Goal: Task Accomplishment & Management: Manage account settings

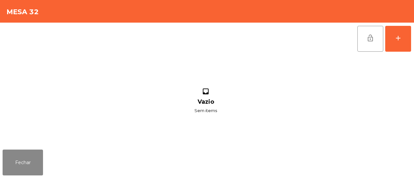
scroll to position [76, 0]
click at [22, 160] on button "Fechar" at bounding box center [23, 163] width 40 height 26
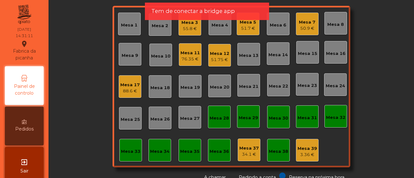
scroll to position [0, 0]
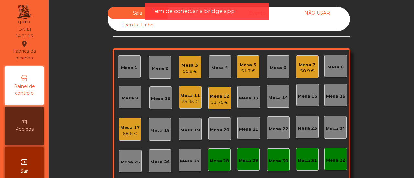
click at [162, 62] on div "Mesa 2" at bounding box center [160, 67] width 23 height 23
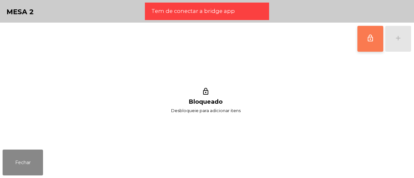
click at [371, 35] on span "lock_outline" at bounding box center [371, 38] width 8 height 8
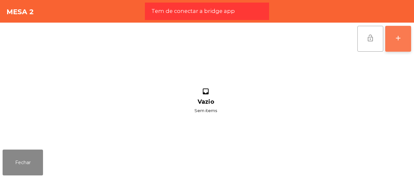
click at [393, 37] on button "add" at bounding box center [398, 39] width 26 height 26
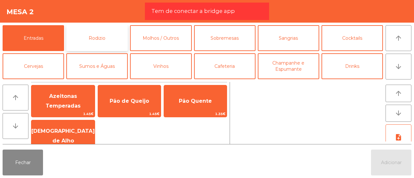
click at [106, 36] on button "Rodizio" at bounding box center [96, 38] width 61 height 26
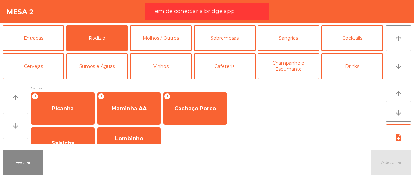
click at [16, 121] on button "arrow_downward" at bounding box center [16, 126] width 26 height 26
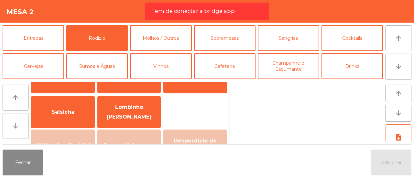
click at [16, 121] on button "arrow_downward" at bounding box center [16, 126] width 26 height 26
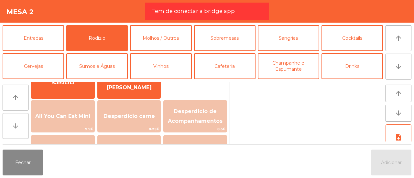
scroll to position [63, 0]
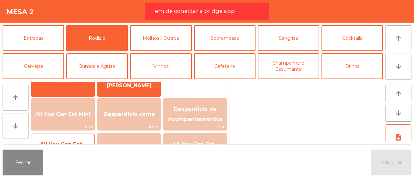
click at [50, 138] on span "All You Can Eat - COLINAS" at bounding box center [62, 149] width 63 height 27
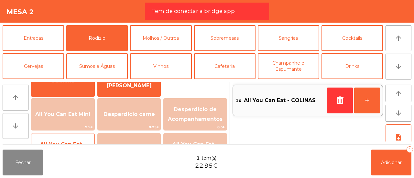
click at [50, 138] on span "All You Can Eat - COLINAS" at bounding box center [62, 149] width 63 height 27
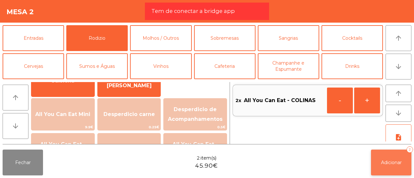
click at [381, 157] on button "Adicionar 2" at bounding box center [391, 163] width 40 height 26
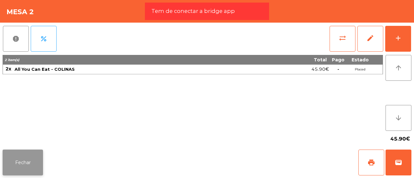
click at [32, 163] on button "Fechar" at bounding box center [23, 163] width 40 height 26
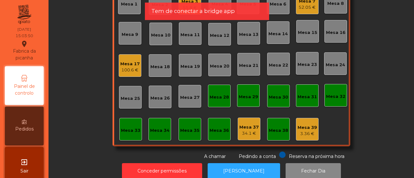
scroll to position [65, 0]
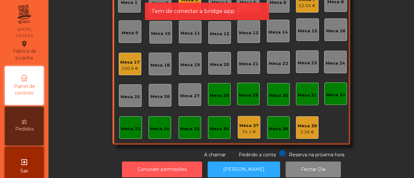
click at [148, 167] on button "Conceder permissões" at bounding box center [162, 170] width 80 height 16
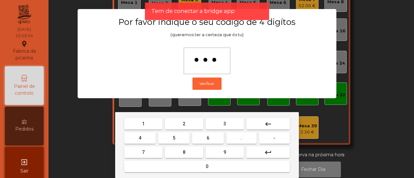
type input "****"
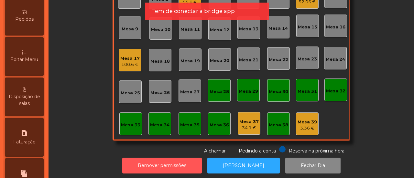
scroll to position [103, 0]
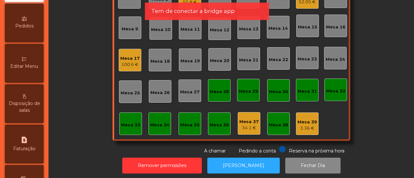
click at [26, 62] on div "Editar Menu" at bounding box center [24, 63] width 39 height 39
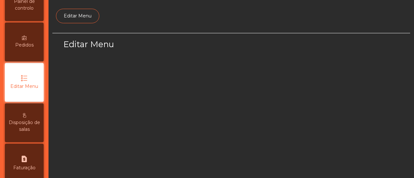
scroll to position [77, 0]
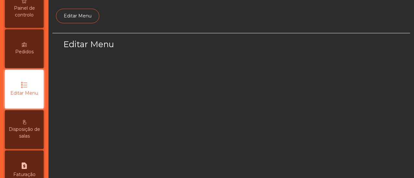
select select "*"
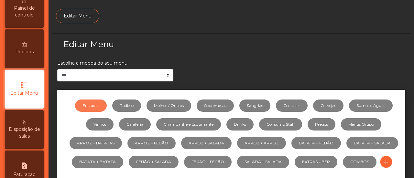
click at [369, 97] on li "Sumos e Águas" at bounding box center [368, 105] width 49 height 19
click at [369, 104] on link "Sumos e Águas" at bounding box center [371, 106] width 44 height 12
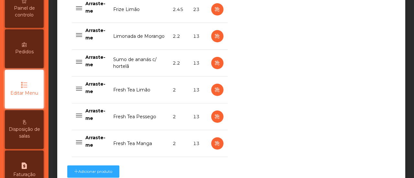
scroll to position [727, 0]
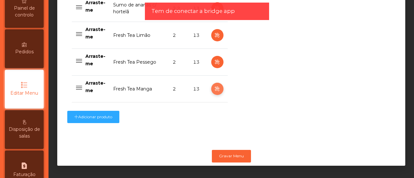
click at [214, 85] on icon "button" at bounding box center [217, 89] width 7 height 8
select select "***"
select select "**"
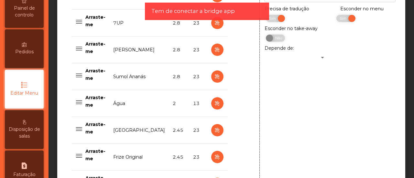
scroll to position [461, 0]
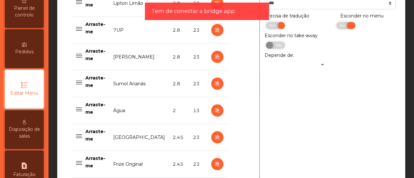
click at [343, 29] on span "Sim" at bounding box center [344, 25] width 16 height 7
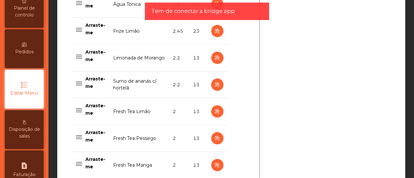
scroll to position [657, 0]
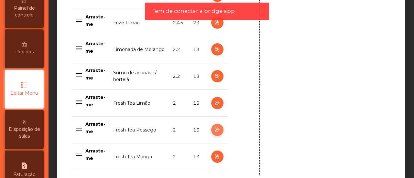
click at [214, 126] on icon "button" at bounding box center [217, 130] width 7 height 8
type input "**********"
select select "***"
select select "**"
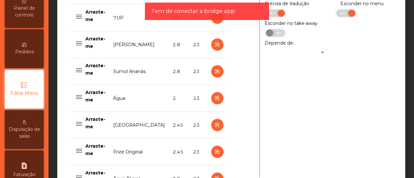
scroll to position [473, 0]
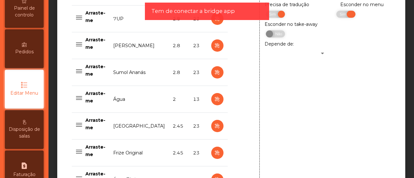
click at [341, 18] on span "Sim" at bounding box center [344, 14] width 16 height 7
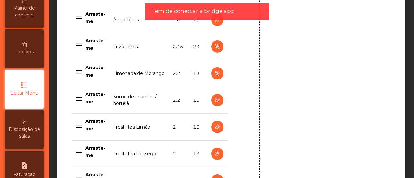
scroll to position [634, 0]
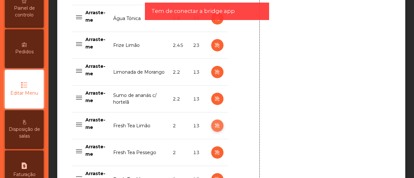
click at [214, 122] on icon "button" at bounding box center [217, 126] width 7 height 8
type input "**********"
select select "***"
select select "**"
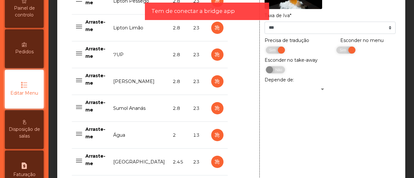
scroll to position [434, 0]
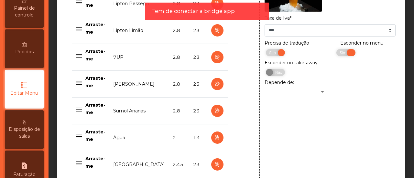
click at [347, 56] on span at bounding box center [351, 52] width 9 height 7
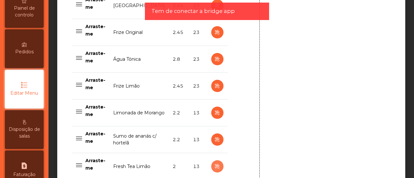
scroll to position [727, 0]
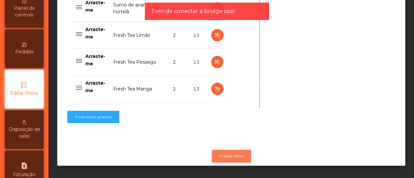
click at [232, 152] on button "Gravar Menu" at bounding box center [231, 156] width 39 height 12
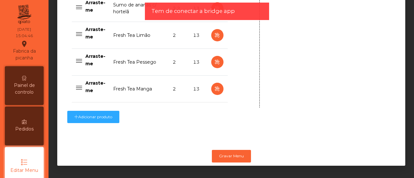
click at [32, 89] on span "Painel de controlo" at bounding box center [24, 89] width 36 height 14
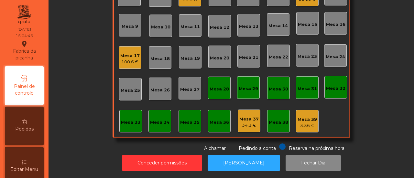
scroll to position [76, 0]
click at [336, 85] on div "Mesa 32" at bounding box center [335, 88] width 19 height 6
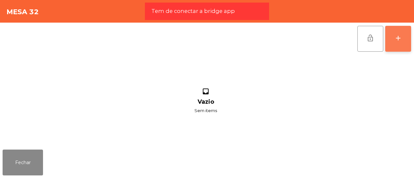
click at [397, 38] on div "add" at bounding box center [398, 38] width 8 height 8
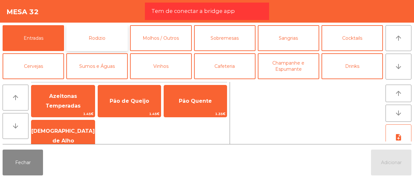
click at [117, 31] on button "Rodizio" at bounding box center [96, 38] width 61 height 26
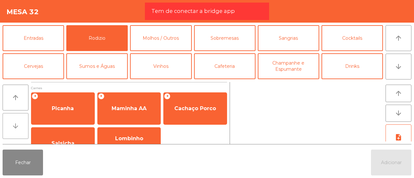
click at [14, 121] on button "arrow_downward" at bounding box center [16, 126] width 26 height 26
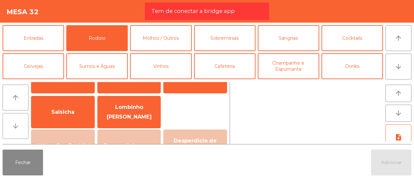
click at [11, 125] on button "arrow_downward" at bounding box center [16, 126] width 26 height 26
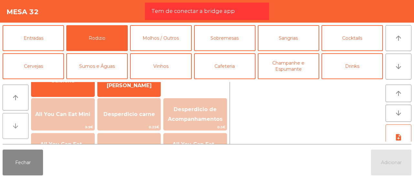
click at [11, 125] on button "arrow_downward" at bounding box center [16, 126] width 26 height 26
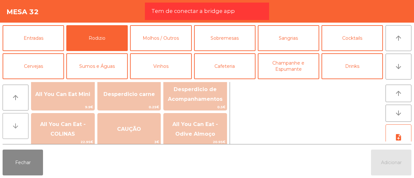
scroll to position [94, 0]
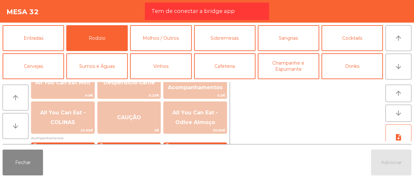
click at [0, 157] on div "Fechar Adicionar" at bounding box center [207, 162] width 414 height 31
click at [18, 159] on button "Fechar" at bounding box center [23, 163] width 40 height 26
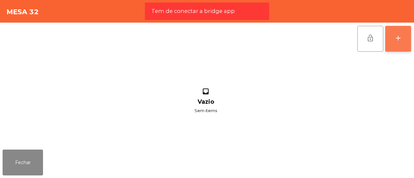
click at [402, 37] on button "add" at bounding box center [398, 39] width 26 height 26
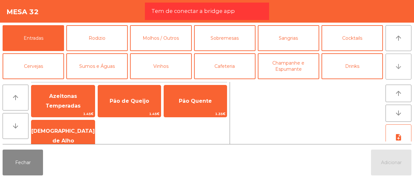
click at [397, 62] on button "arrow_downward" at bounding box center [399, 67] width 26 height 26
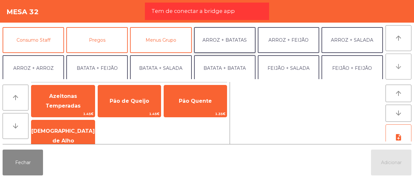
scroll to position [56, 0]
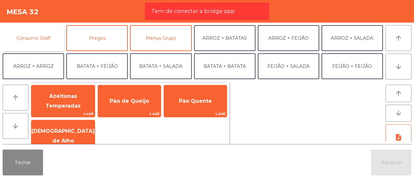
click at [49, 39] on button "Consumo Staff" at bounding box center [33, 38] width 61 height 26
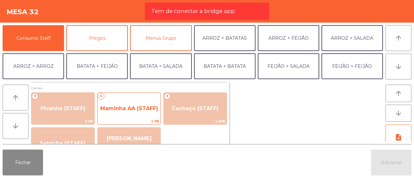
click at [108, 109] on span "Maminha AA (STAFF)" at bounding box center [129, 108] width 58 height 6
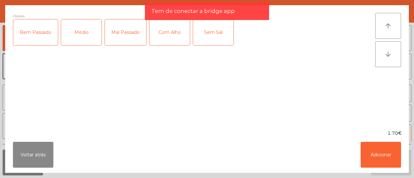
click at [83, 37] on div "Médio" at bounding box center [81, 32] width 40 height 26
click at [176, 31] on div "Com Alho" at bounding box center [169, 32] width 40 height 26
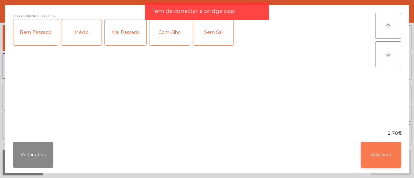
click at [383, 149] on button "Adicionar" at bounding box center [381, 155] width 40 height 26
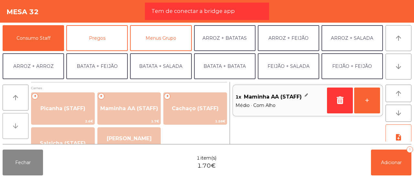
click at [14, 125] on icon "arrow_downward" at bounding box center [16, 126] width 8 height 8
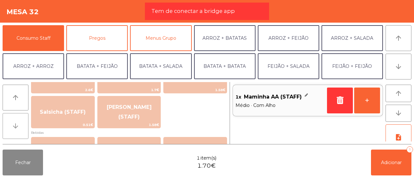
click at [14, 125] on icon "arrow_downward" at bounding box center [16, 126] width 8 height 8
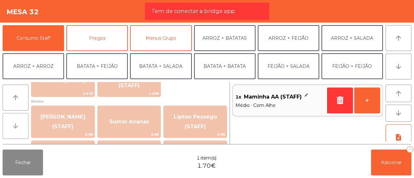
click at [14, 125] on icon "arrow_downward" at bounding box center [16, 126] width 8 height 8
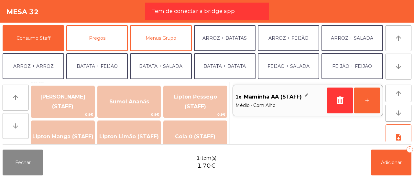
scroll to position [94, 0]
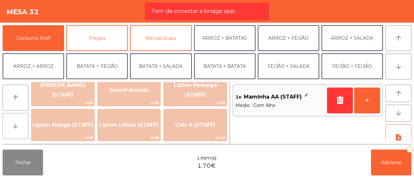
click at [14, 125] on icon "arrow_downward" at bounding box center [16, 126] width 8 height 8
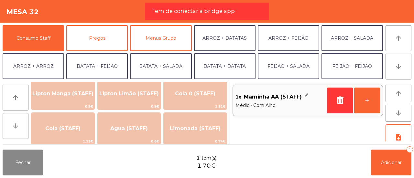
click at [14, 125] on icon "arrow_downward" at bounding box center [16, 126] width 8 height 8
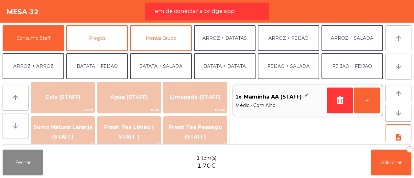
click at [14, 125] on icon "arrow_downward" at bounding box center [16, 126] width 8 height 8
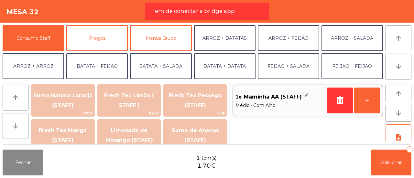
click at [14, 125] on icon "arrow_downward" at bounding box center [16, 126] width 8 height 8
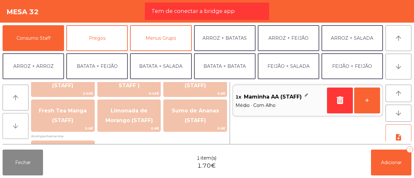
scroll to position [220, 0]
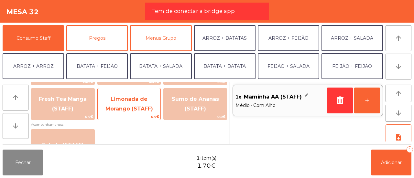
click at [117, 106] on span "Limonada de Morango (STAFF)" at bounding box center [129, 104] width 63 height 27
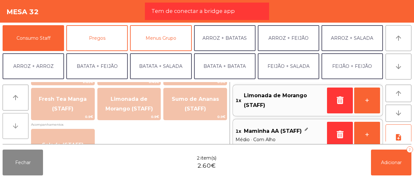
click at [16, 123] on icon "arrow_downward" at bounding box center [16, 126] width 8 height 8
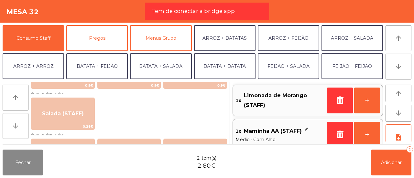
click at [16, 123] on icon "arrow_downward" at bounding box center [16, 126] width 8 height 8
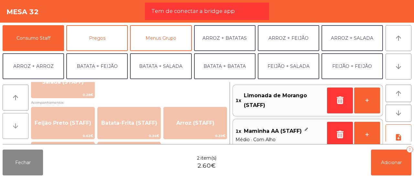
click at [16, 123] on icon "arrow_downward" at bounding box center [16, 126] width 8 height 8
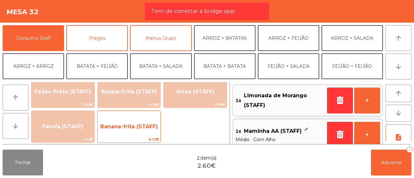
click at [124, 124] on span "Banana-frita (STAFF)" at bounding box center [129, 127] width 58 height 6
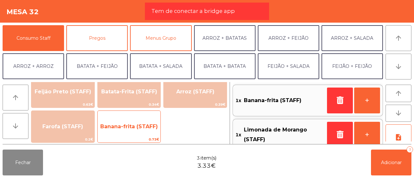
scroll to position [3, 0]
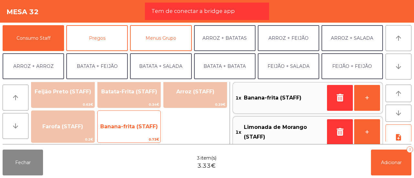
click at [124, 124] on span "Banana-frita (STAFF)" at bounding box center [129, 127] width 58 height 6
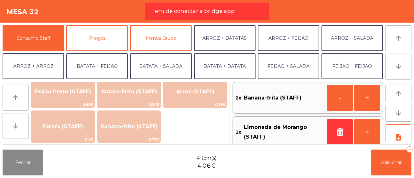
click at [16, 122] on icon "arrow_downward" at bounding box center [16, 126] width 8 height 8
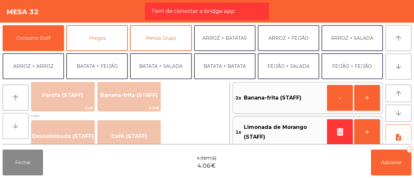
click at [16, 122] on icon "arrow_downward" at bounding box center [16, 126] width 8 height 8
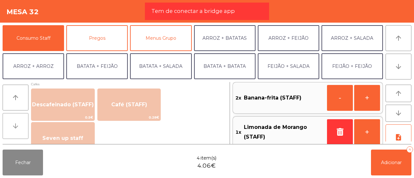
click at [16, 122] on icon "arrow_downward" at bounding box center [16, 126] width 8 height 8
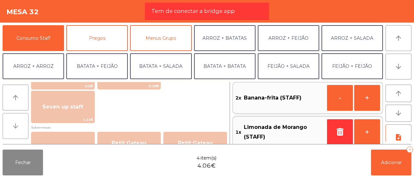
click at [16, 122] on icon "arrow_downward" at bounding box center [16, 126] width 8 height 8
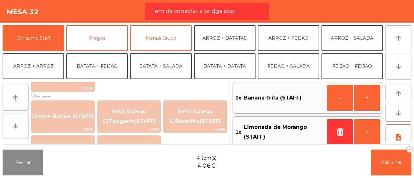
click at [16, 122] on icon "arrow_downward" at bounding box center [16, 126] width 8 height 8
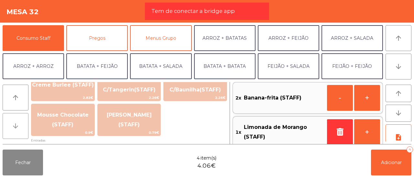
click at [16, 122] on icon "arrow_downward" at bounding box center [16, 126] width 8 height 8
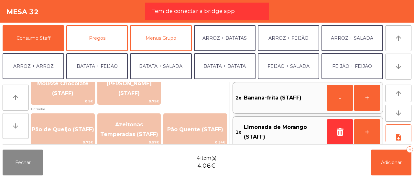
click at [16, 122] on icon "arrow_downward" at bounding box center [16, 126] width 8 height 8
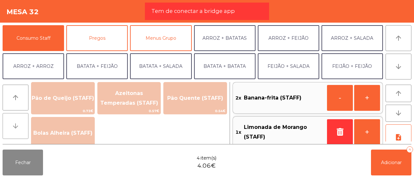
click at [16, 122] on icon "arrow_downward" at bounding box center [16, 126] width 8 height 8
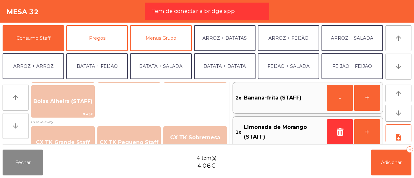
click at [16, 122] on icon "arrow_downward" at bounding box center [16, 126] width 8 height 8
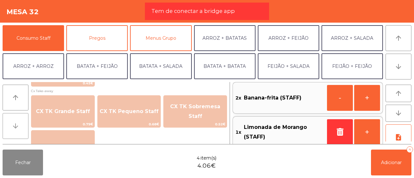
click at [16, 122] on icon "arrow_downward" at bounding box center [16, 126] width 8 height 8
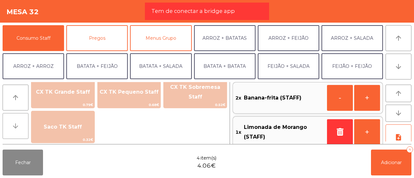
click at [16, 122] on icon "arrow_downward" at bounding box center [16, 126] width 8 height 8
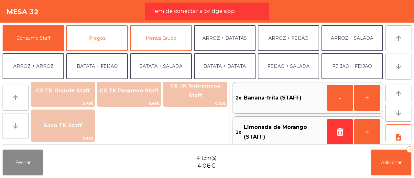
drag, startPoint x: 16, startPoint y: 122, endPoint x: 16, endPoint y: 97, distance: 24.6
click at [16, 97] on div "arrow_upward arrow_downward" at bounding box center [17, 113] width 28 height 62
click at [16, 97] on icon "arrow_upward" at bounding box center [16, 98] width 8 height 8
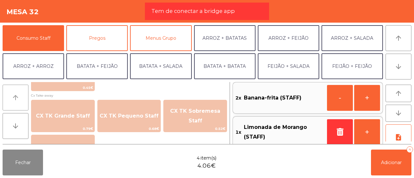
click at [16, 97] on icon "arrow_upward" at bounding box center [16, 98] width 8 height 8
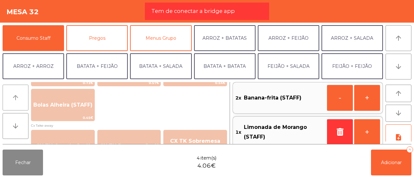
click at [16, 97] on icon "arrow_upward" at bounding box center [16, 98] width 8 height 8
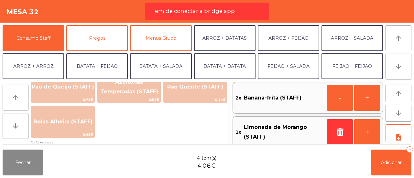
click at [16, 97] on icon "arrow_upward" at bounding box center [16, 98] width 8 height 8
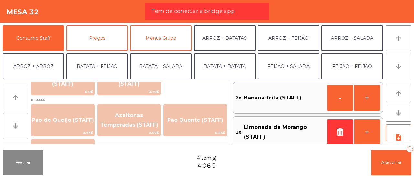
click at [16, 97] on icon "arrow_upward" at bounding box center [16, 98] width 8 height 8
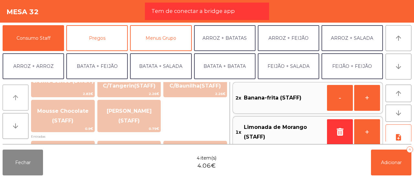
click at [16, 97] on icon "arrow_upward" at bounding box center [16, 98] width 8 height 8
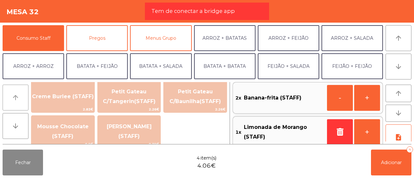
click at [16, 97] on icon "arrow_upward" at bounding box center [16, 98] width 8 height 8
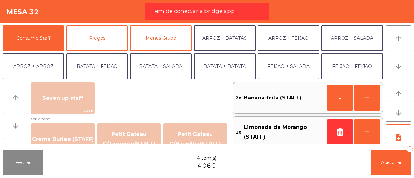
click at [16, 97] on icon "arrow_upward" at bounding box center [16, 98] width 8 height 8
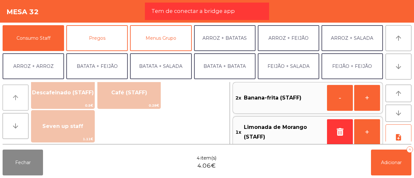
click at [16, 97] on icon "arrow_upward" at bounding box center [16, 98] width 8 height 8
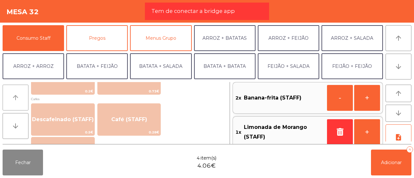
click at [16, 97] on icon "arrow_upward" at bounding box center [16, 98] width 8 height 8
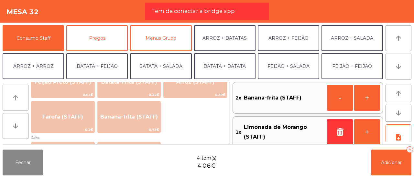
click at [16, 97] on icon "arrow_upward" at bounding box center [16, 98] width 8 height 8
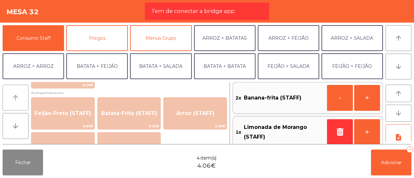
click at [16, 97] on icon "arrow_upward" at bounding box center [16, 98] width 8 height 8
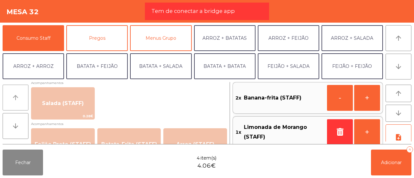
click at [16, 97] on icon "arrow_upward" at bounding box center [16, 98] width 8 height 8
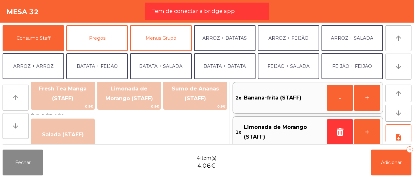
click at [16, 97] on icon "arrow_upward" at bounding box center [16, 98] width 8 height 8
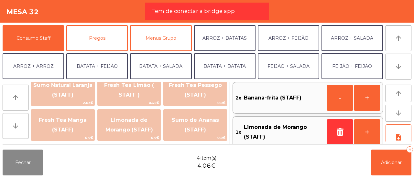
click at [398, 115] on icon "arrow_downward" at bounding box center [399, 113] width 8 height 8
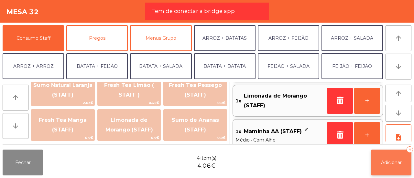
click at [391, 164] on span "Adicionar" at bounding box center [391, 163] width 21 height 6
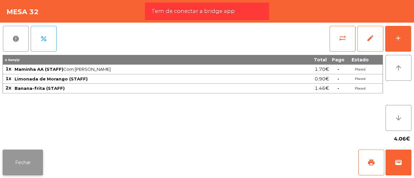
click at [36, 156] on button "Fechar" at bounding box center [23, 163] width 40 height 26
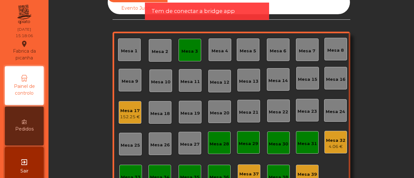
scroll to position [0, 0]
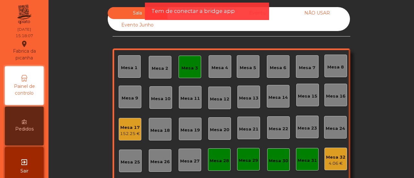
click at [185, 64] on div "Mesa 3" at bounding box center [189, 66] width 16 height 9
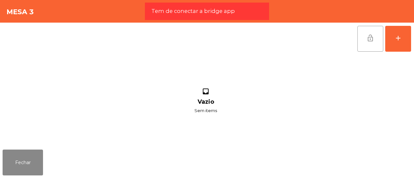
click at [370, 28] on button "lock_open" at bounding box center [370, 39] width 26 height 26
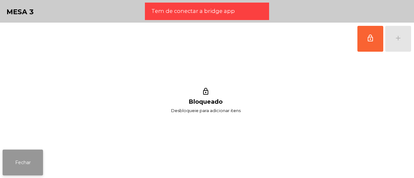
click at [22, 165] on button "Fechar" at bounding box center [23, 163] width 40 height 26
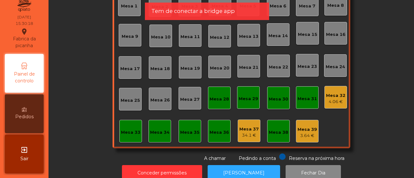
scroll to position [76, 0]
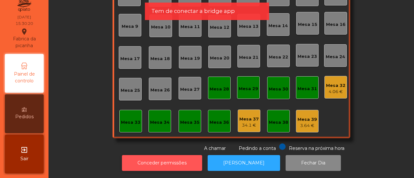
click at [197, 155] on button "Conceder permissões" at bounding box center [162, 163] width 80 height 16
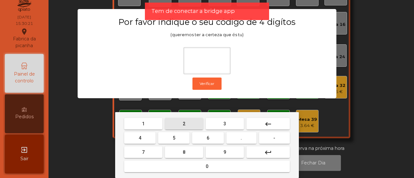
click at [190, 120] on button "2" at bounding box center [184, 124] width 38 height 12
click at [207, 136] on span "6" at bounding box center [208, 138] width 3 height 5
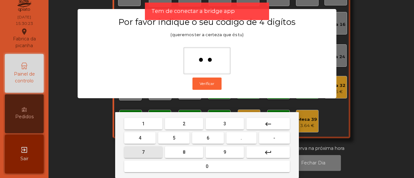
click at [147, 152] on button "7" at bounding box center [143, 153] width 38 height 12
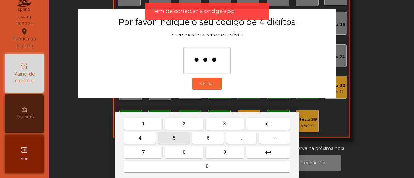
click at [170, 136] on button "5" at bounding box center [173, 138] width 31 height 12
type input "****"
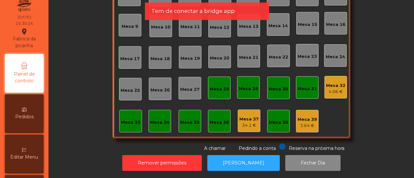
click at [23, 153] on div "Editar Menu" at bounding box center [24, 154] width 39 height 39
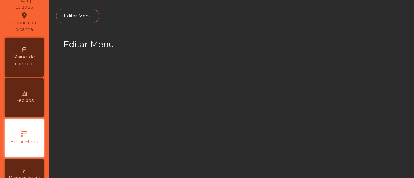
select select "*"
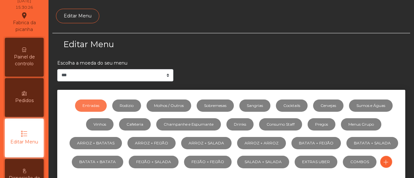
scroll to position [77, 0]
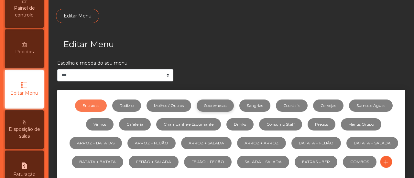
click at [202, 102] on link "Sobremesas" at bounding box center [215, 106] width 37 height 12
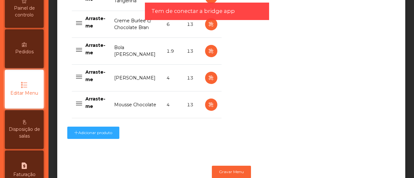
scroll to position [379, 0]
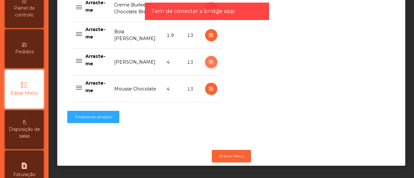
click at [211, 58] on icon "button" at bounding box center [210, 62] width 7 height 8
select select "**"
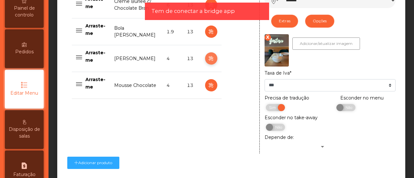
click at [213, 56] on button "button" at bounding box center [211, 58] width 12 height 12
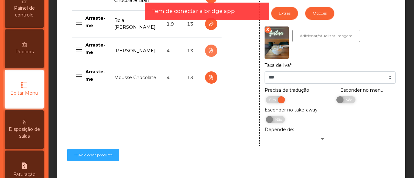
scroll to position [377, 0]
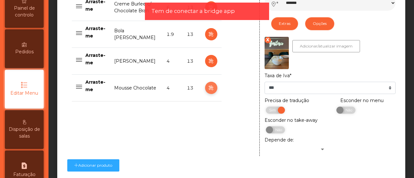
click at [207, 86] on icon "button" at bounding box center [210, 88] width 7 height 8
type input "**********"
select select "*******"
select select "**"
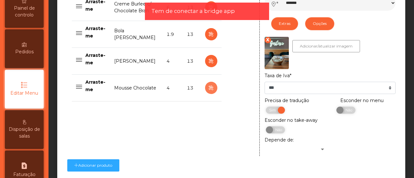
scroll to position [431, 0]
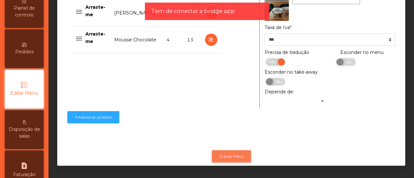
click at [234, 152] on button "Gravar Menu" at bounding box center [231, 156] width 39 height 12
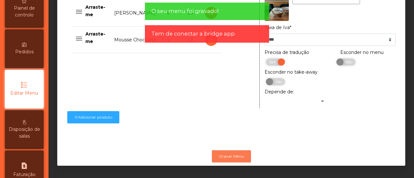
scroll to position [0, 0]
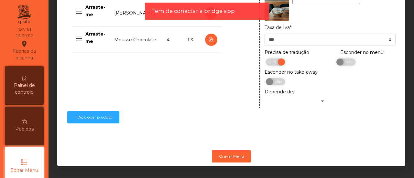
click at [30, 81] on div "Painel de controlo" at bounding box center [24, 85] width 39 height 39
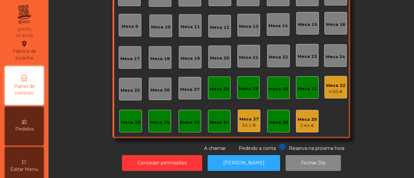
scroll to position [76, 0]
